Goal: Navigation & Orientation: Find specific page/section

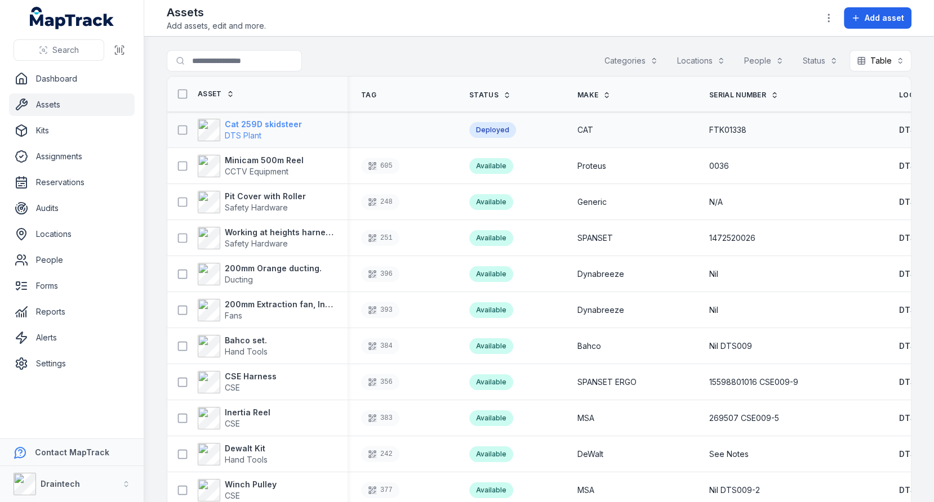
click at [245, 127] on strong "Cat 259D skidsteer" at bounding box center [263, 124] width 77 height 11
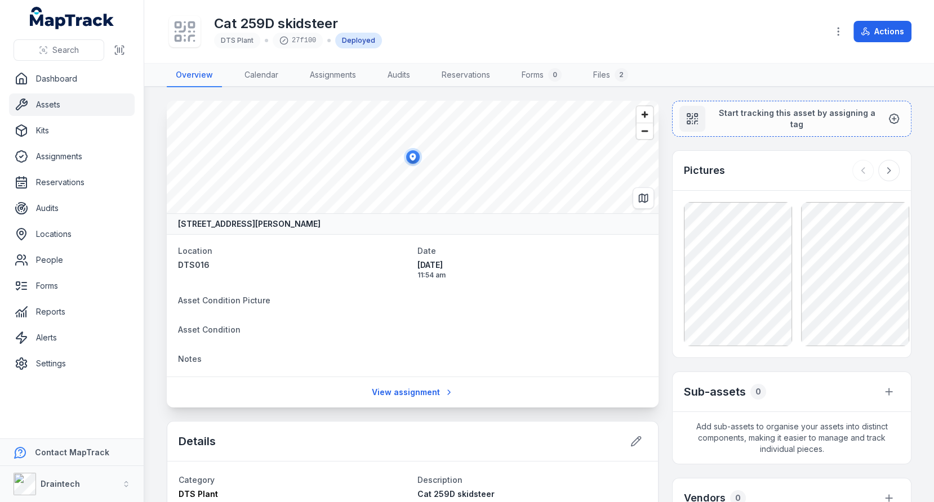
scroll to position [376, 0]
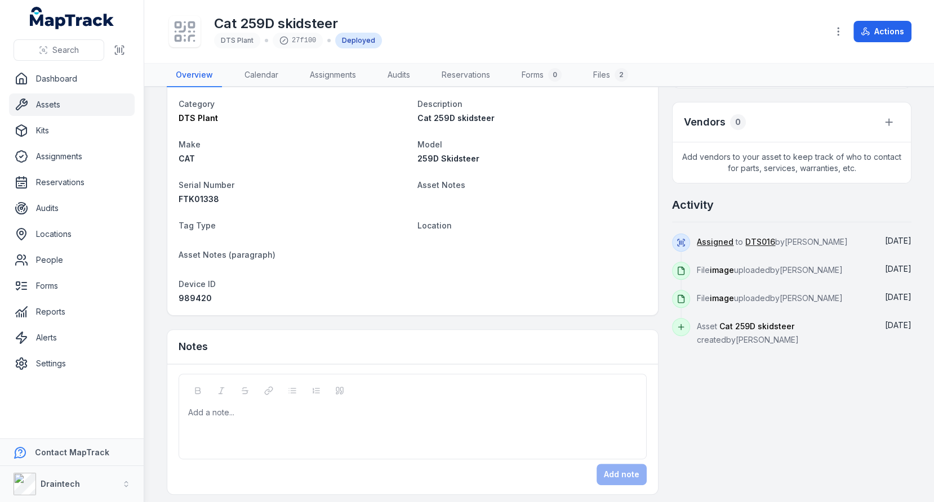
click at [234, 293] on div "989420" at bounding box center [294, 298] width 230 height 11
click at [232, 293] on div "989420" at bounding box center [294, 298] width 230 height 11
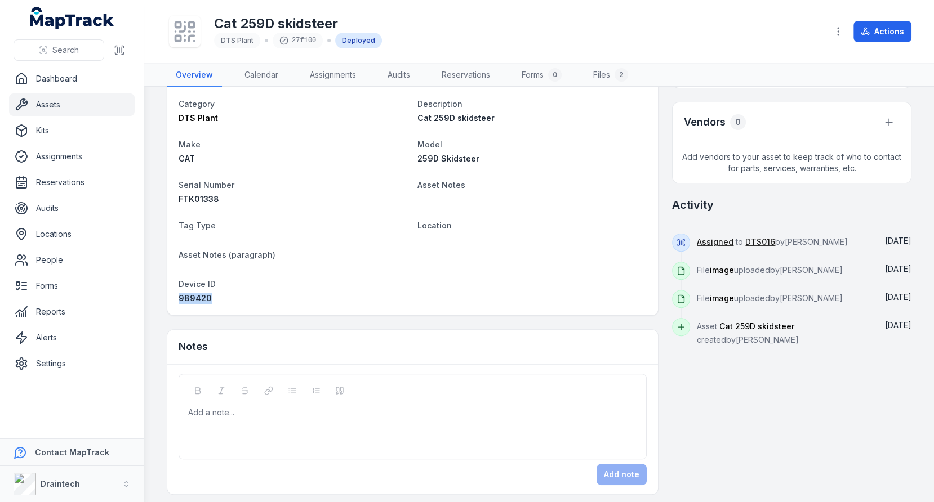
click at [232, 293] on div "989420" at bounding box center [294, 298] width 230 height 11
click at [245, 297] on div "989420" at bounding box center [294, 298] width 230 height 11
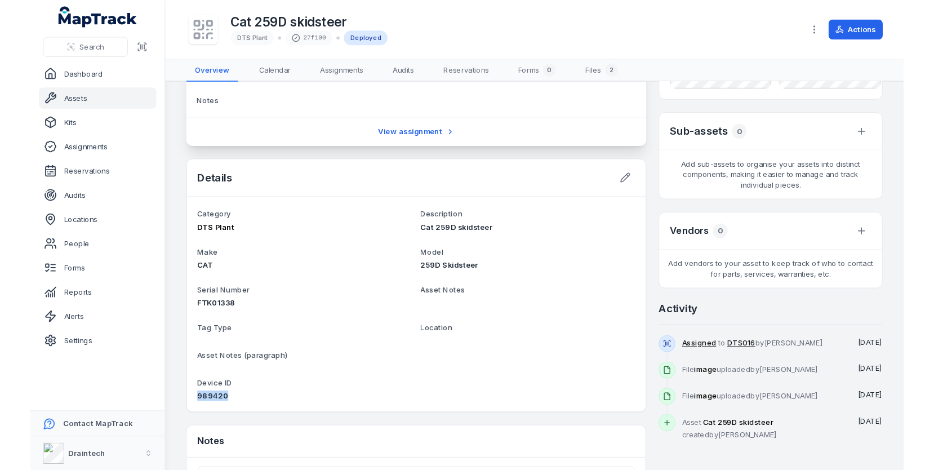
scroll to position [0, 0]
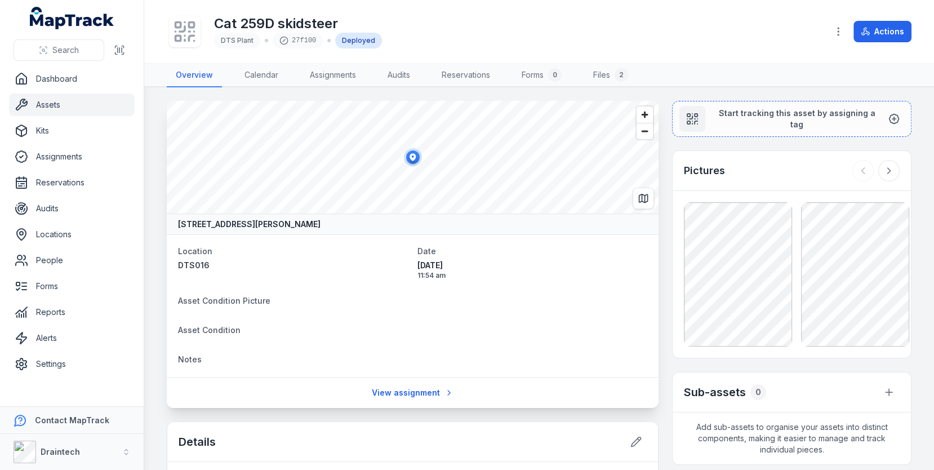
click at [90, 109] on link "Assets" at bounding box center [72, 104] width 126 height 23
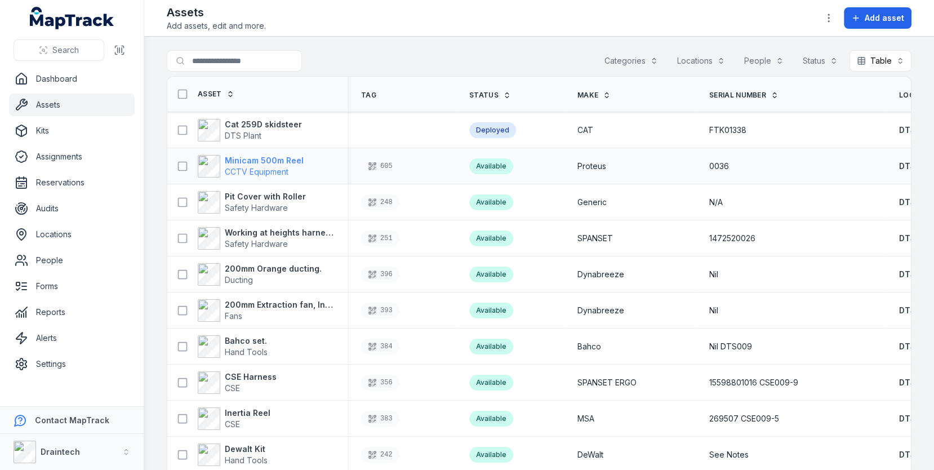
click at [284, 170] on span "CCTV Equipment" at bounding box center [257, 172] width 64 height 10
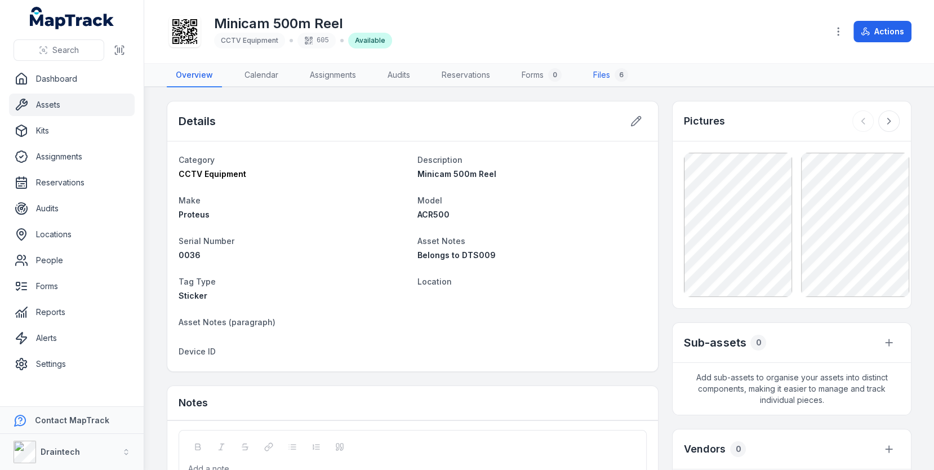
click at [605, 69] on link "Files 6" at bounding box center [610, 76] width 53 height 24
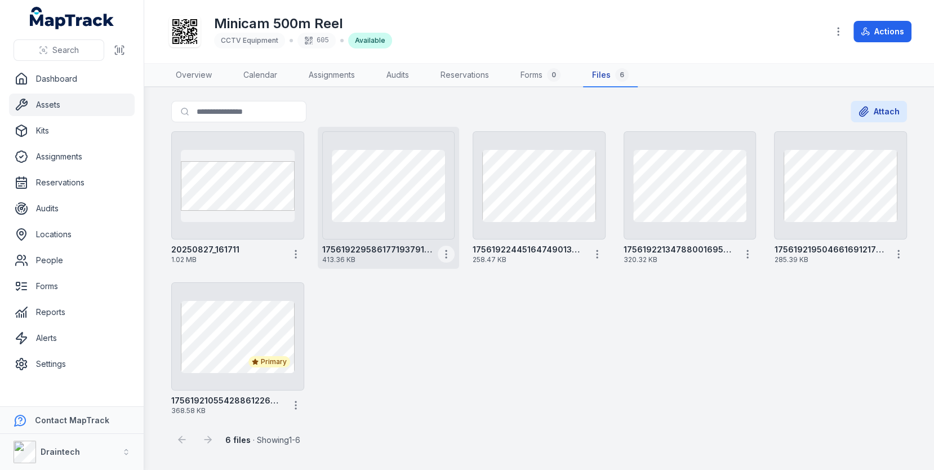
click at [450, 253] on icon "button" at bounding box center [445, 253] width 11 height 11
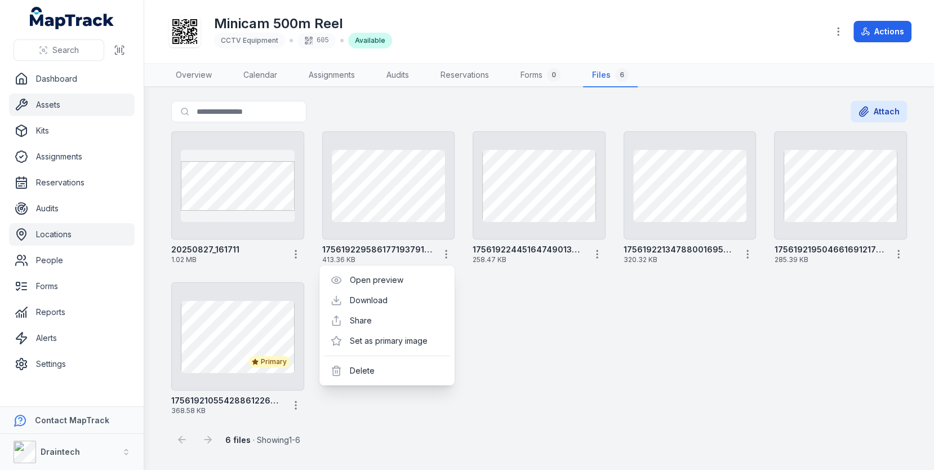
click at [72, 235] on link "Locations" at bounding box center [72, 234] width 126 height 23
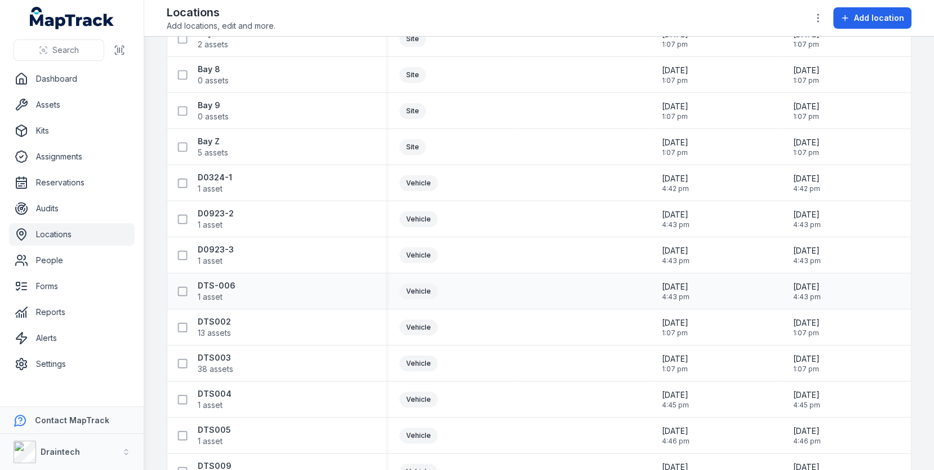
scroll to position [577, 0]
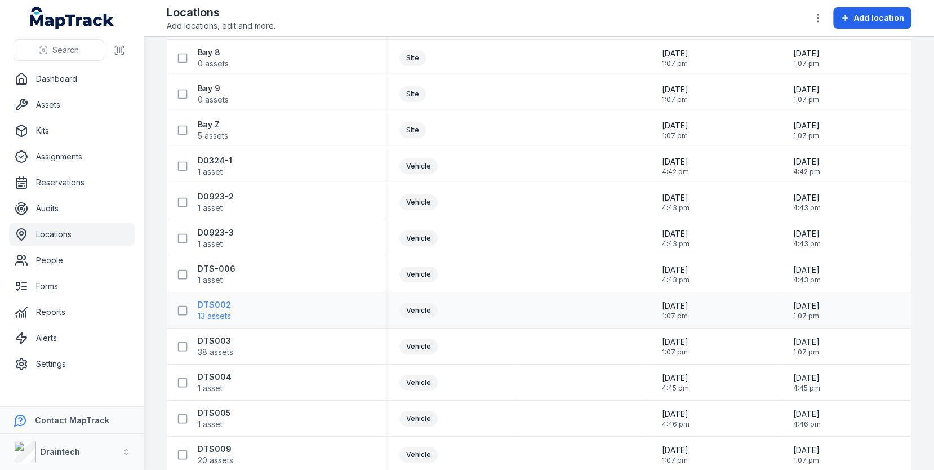
click at [219, 305] on strong "DTS002" at bounding box center [214, 304] width 33 height 11
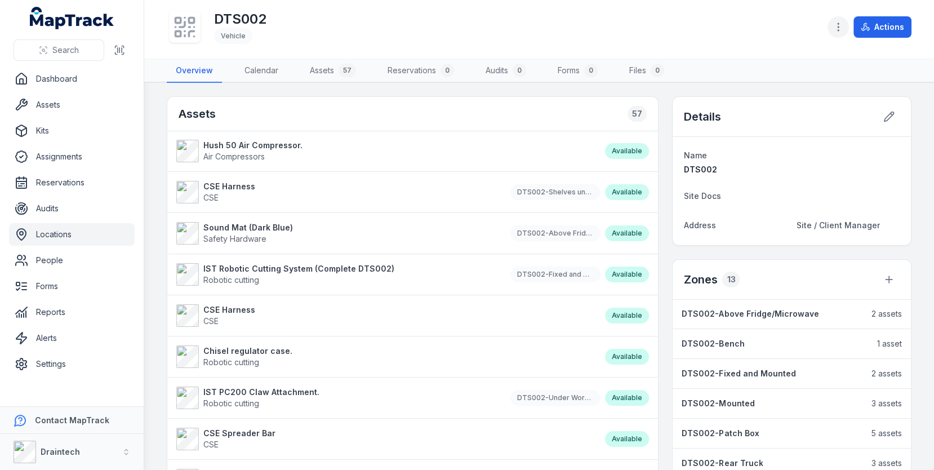
click at [842, 32] on icon "button" at bounding box center [837, 26] width 11 height 11
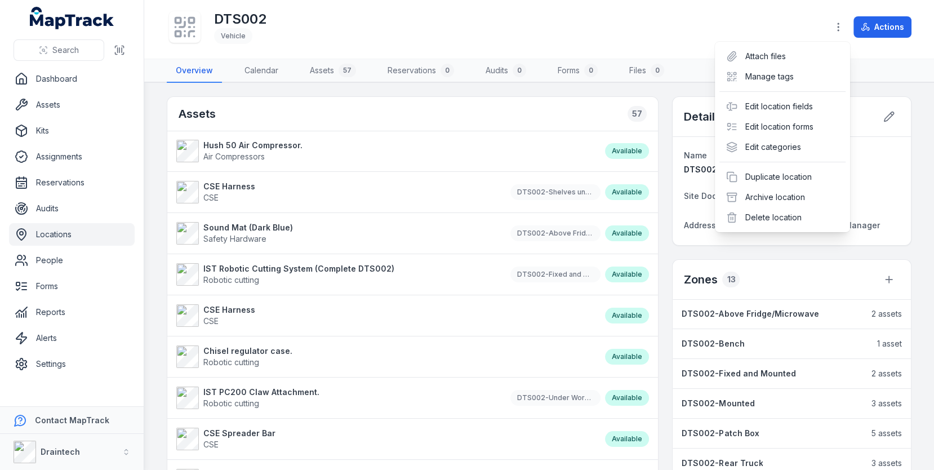
click at [547, 20] on div "DTS002 Vehicle Actions" at bounding box center [539, 30] width 744 height 50
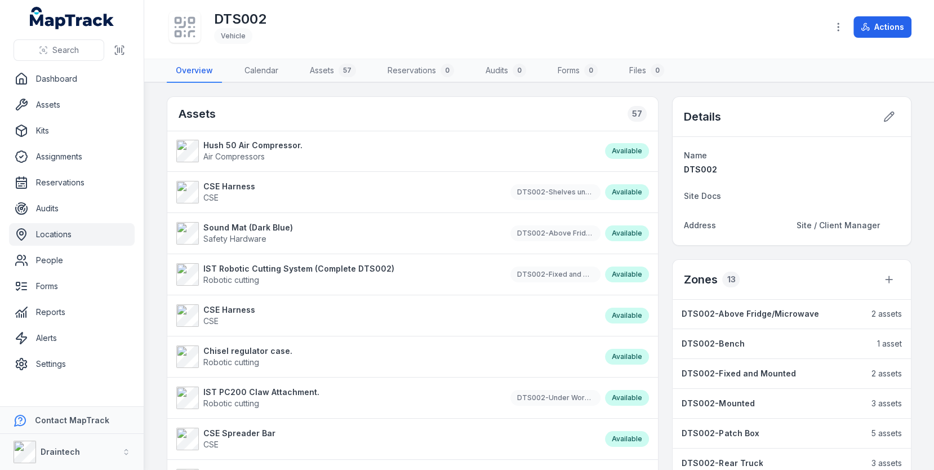
click at [192, 31] on icon at bounding box center [191, 33] width 5 height 5
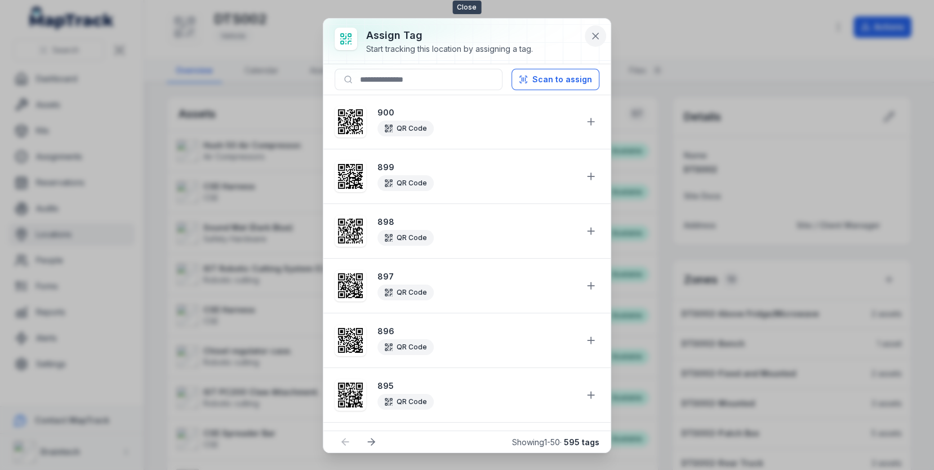
click at [599, 30] on icon at bounding box center [595, 35] width 11 height 11
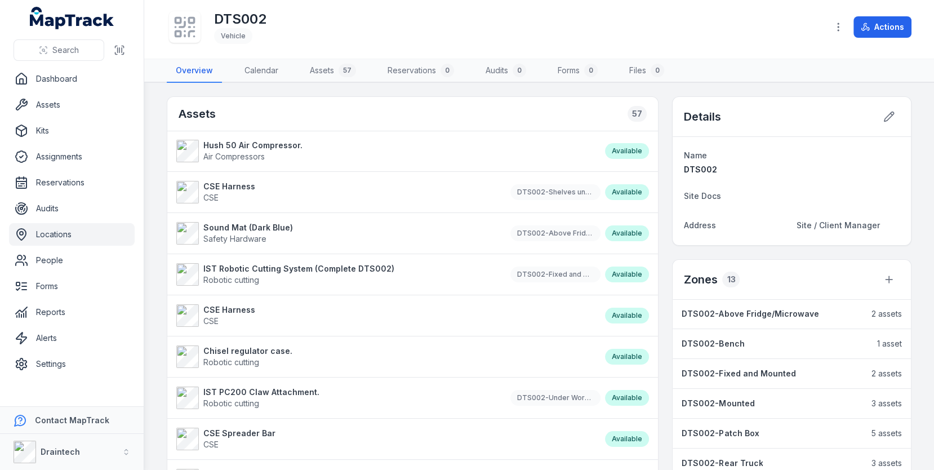
click at [194, 35] on icon at bounding box center [184, 27] width 25 height 25
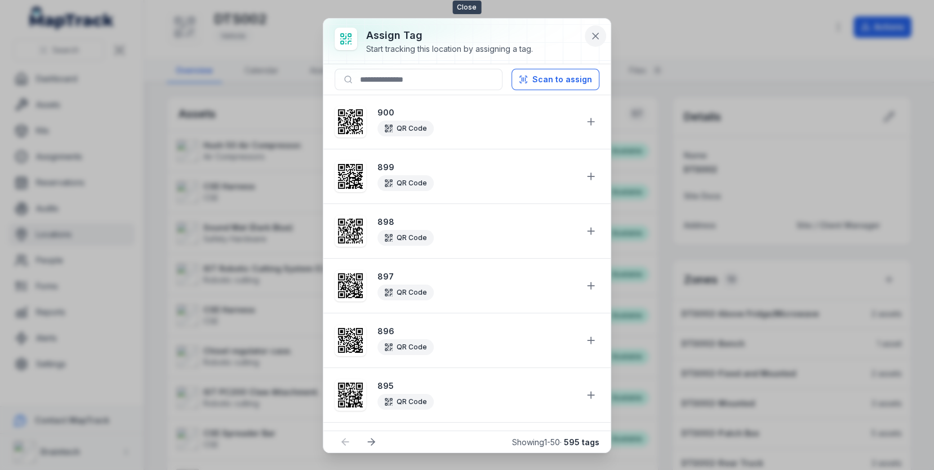
click at [594, 40] on icon at bounding box center [595, 35] width 11 height 11
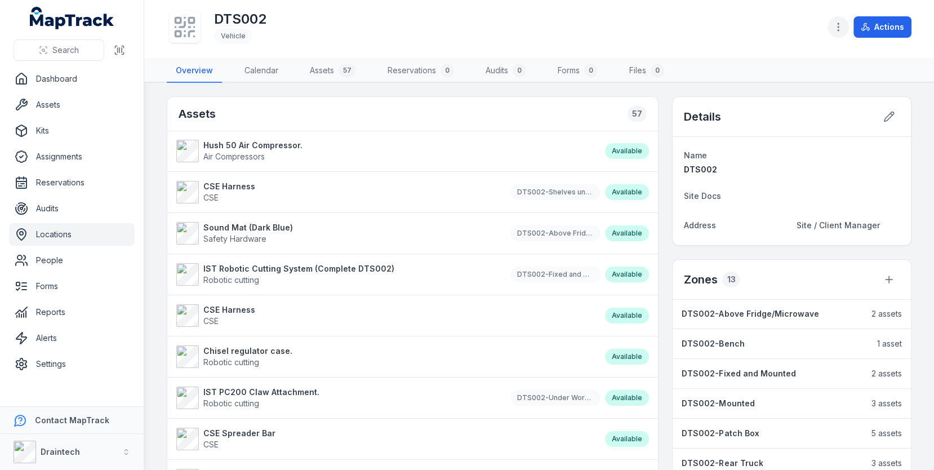
click at [841, 27] on icon "button" at bounding box center [837, 26] width 11 height 11
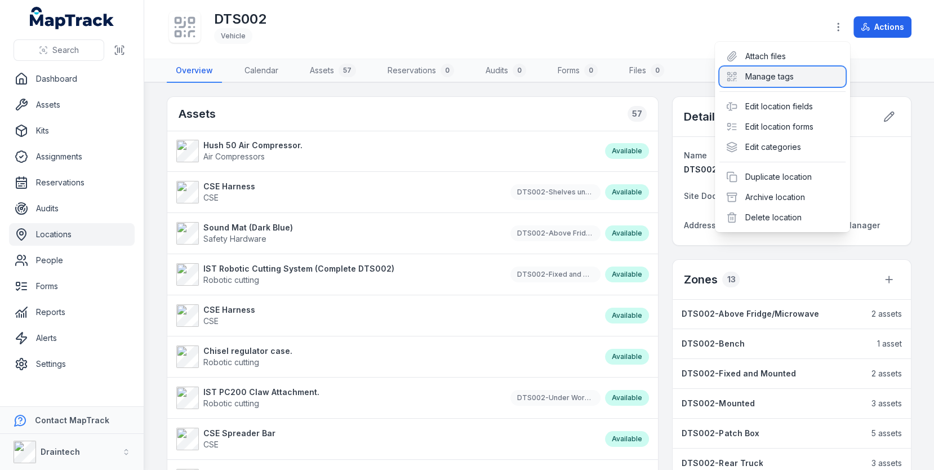
click at [795, 73] on div "Manage tags" at bounding box center [782, 76] width 126 height 20
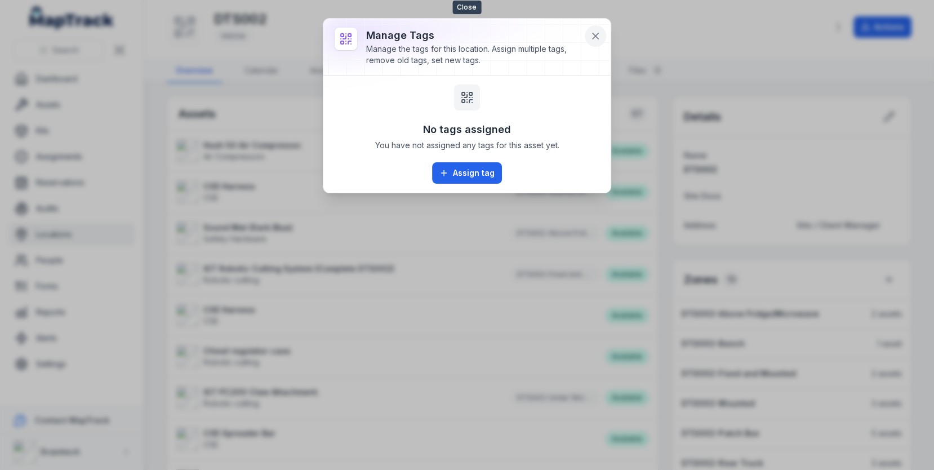
click at [595, 33] on icon at bounding box center [595, 35] width 11 height 11
